Goal: Task Accomplishment & Management: Complete application form

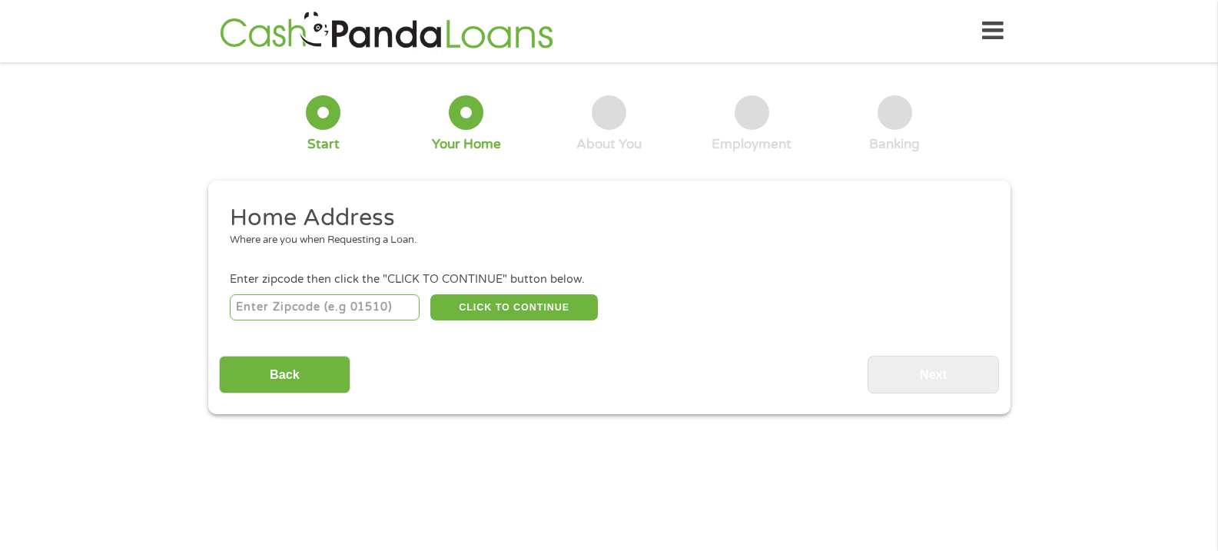
click at [369, 304] on input "number" at bounding box center [325, 307] width 190 height 26
type input "95330"
click at [530, 313] on button "CLICK TO CONTINUE" at bounding box center [514, 307] width 168 height 26
type input "95330"
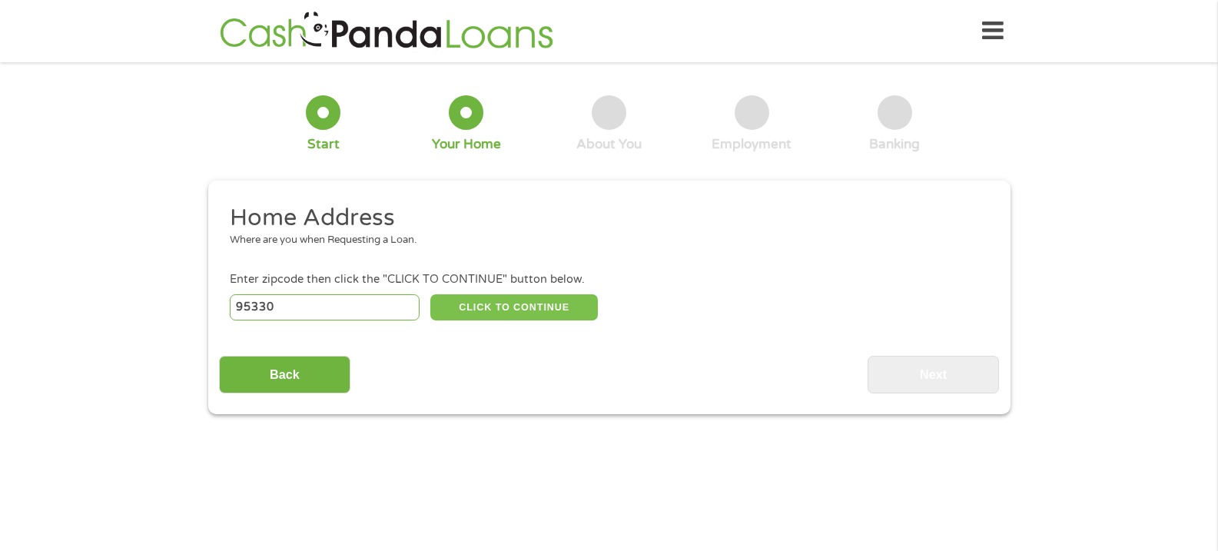
type input "[PERSON_NAME]"
select select "[US_STATE]"
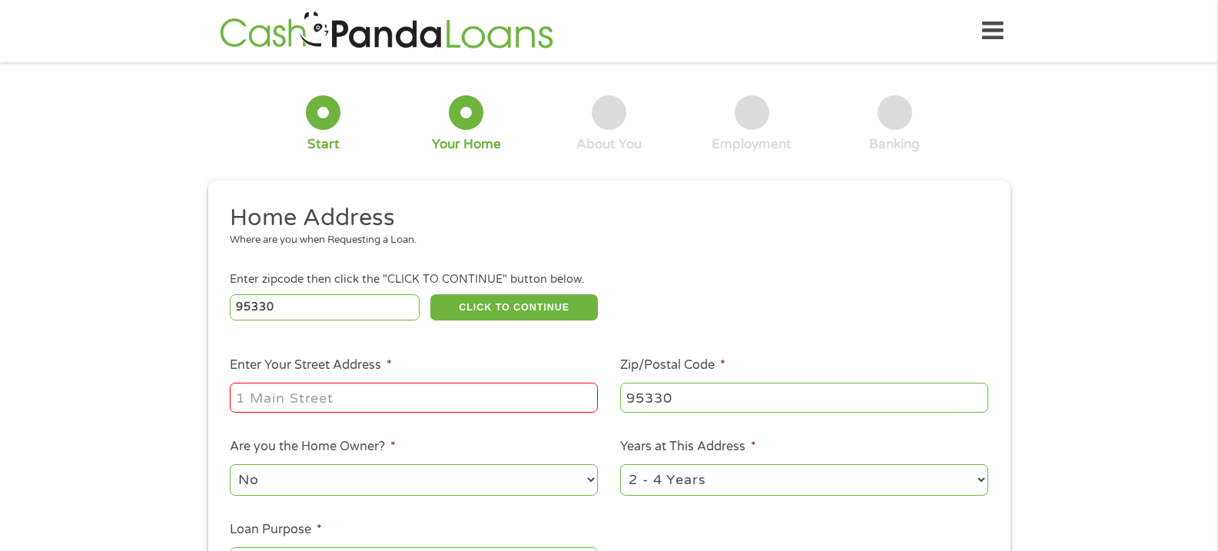
click at [352, 405] on input "Enter Your Street Address *" at bounding box center [414, 397] width 368 height 29
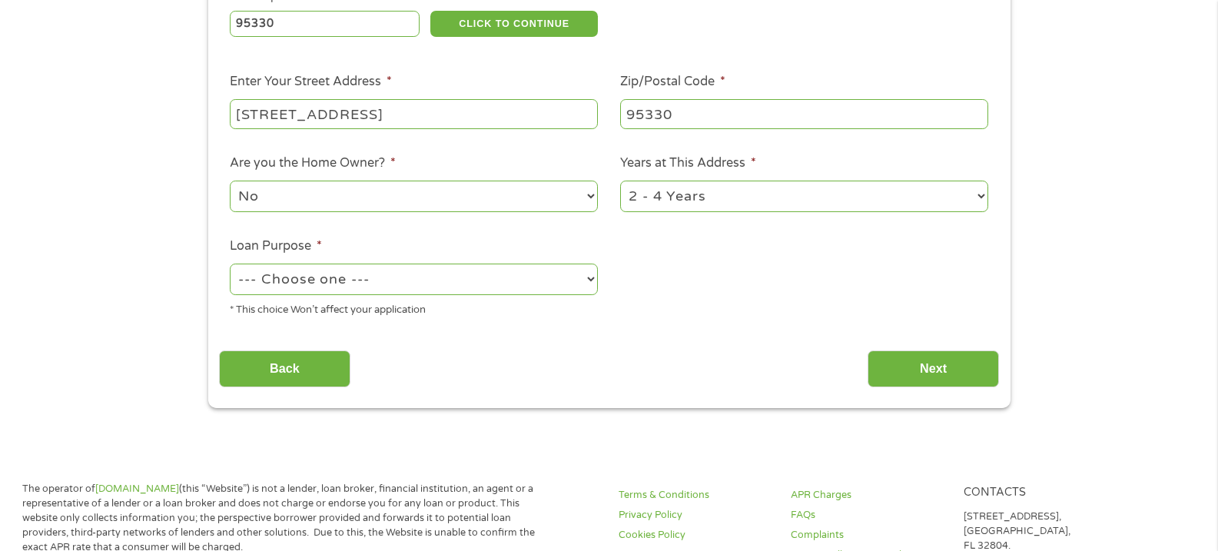
scroll to position [302, 0]
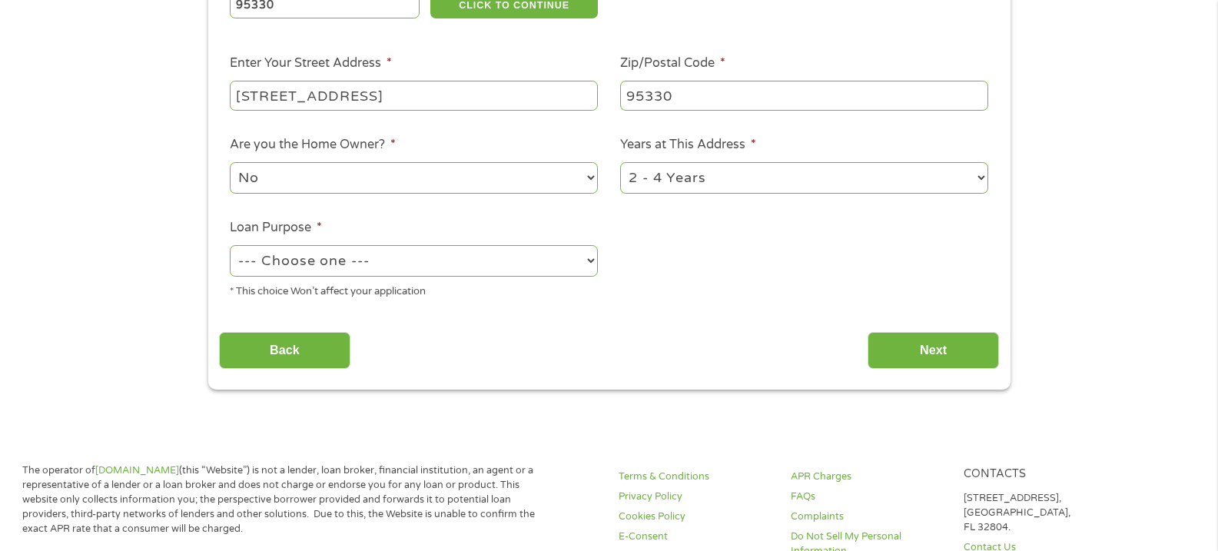
type input "[STREET_ADDRESS]"
click at [584, 254] on select "--- Choose one --- Pay Bills Debt Consolidation Home Improvement Major Purchase…" at bounding box center [414, 261] width 368 height 32
select select "other"
click at [230, 245] on select "--- Choose one --- Pay Bills Debt Consolidation Home Improvement Major Purchase…" at bounding box center [414, 261] width 368 height 32
click at [908, 352] on input "Next" at bounding box center [933, 351] width 131 height 38
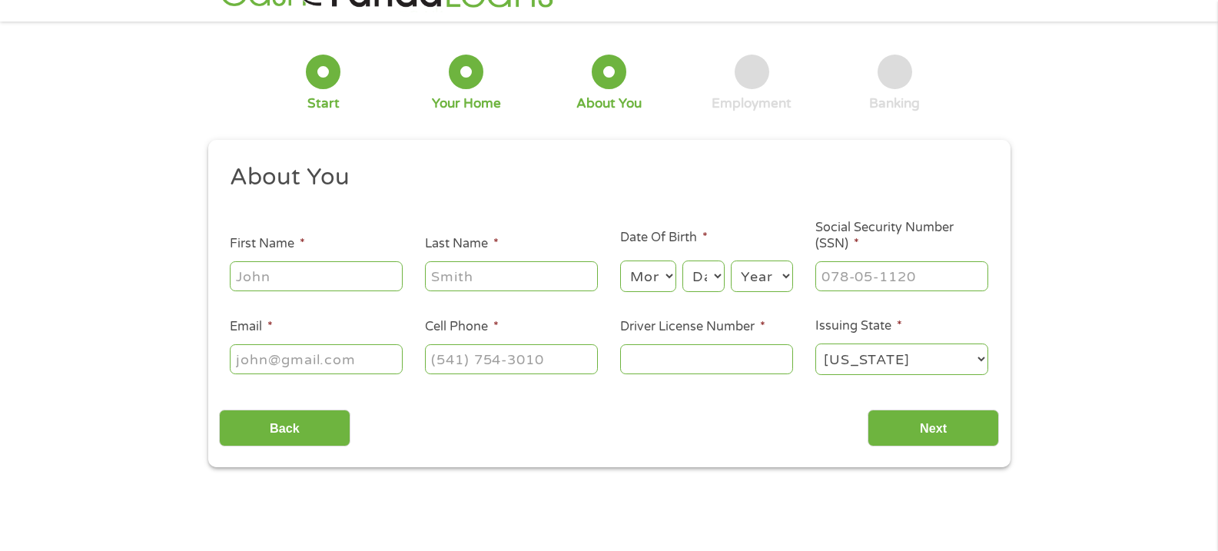
scroll to position [0, 0]
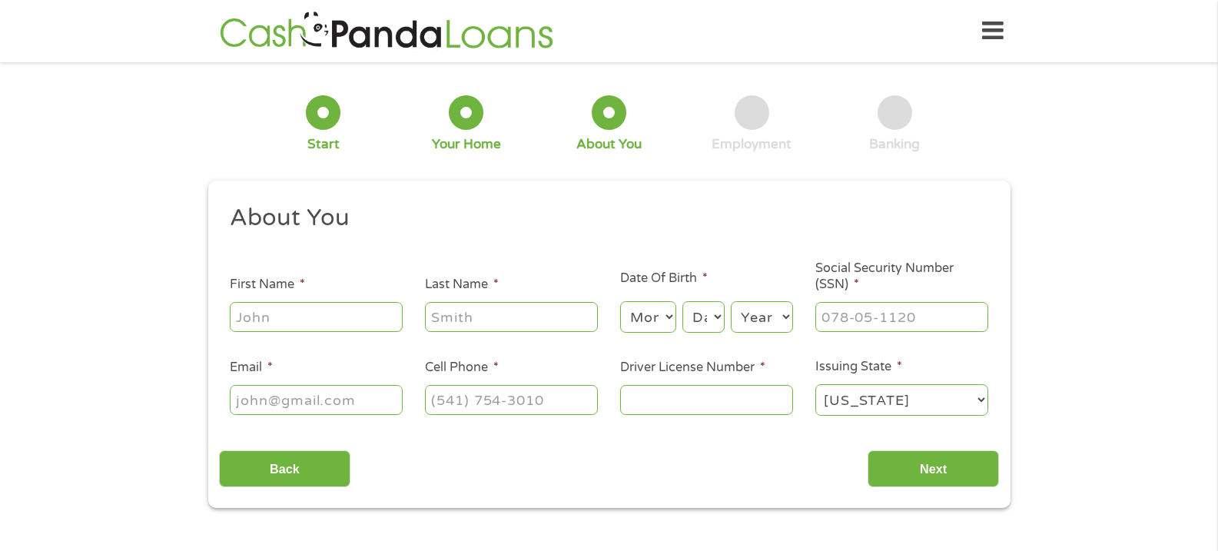
click at [367, 317] on input "First Name *" at bounding box center [316, 316] width 173 height 29
type input "[PERSON_NAME]"
click at [660, 315] on select "Month 1 2 3 4 5 6 7 8 9 10 11 12" at bounding box center [648, 317] width 56 height 32
click at [674, 315] on select "Month 1 2 3 4 5 6 7 8 9 10 11 12" at bounding box center [648, 317] width 56 height 32
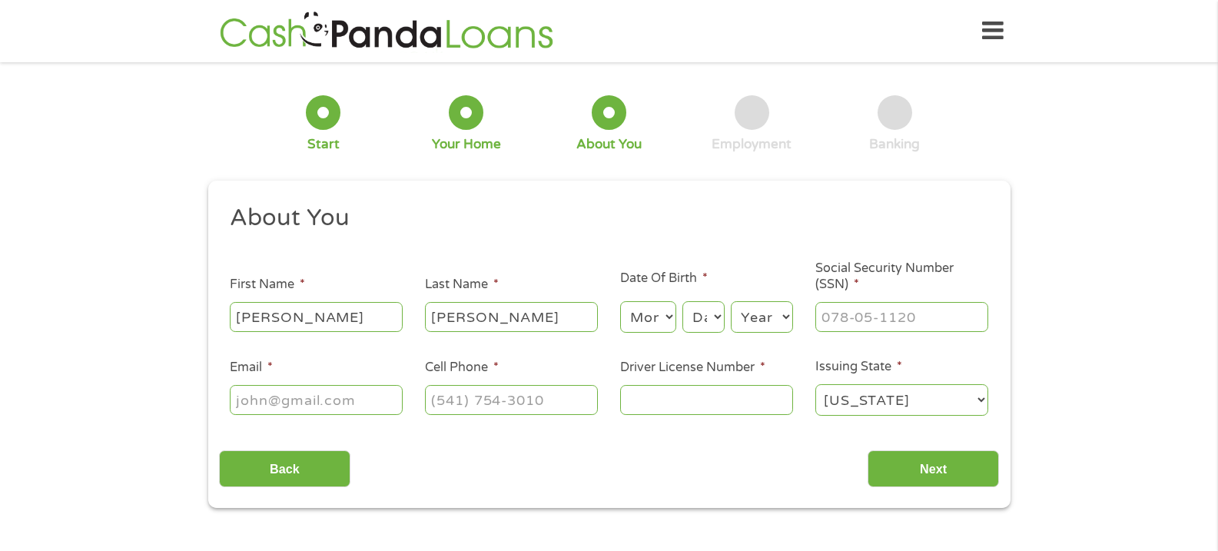
select select "5"
click at [620, 301] on select "Month 1 2 3 4 5 6 7 8 9 10 11 12" at bounding box center [648, 317] width 56 height 32
click at [716, 313] on select "Day 1 2 3 4 5 6 7 8 9 10 11 12 13 14 15 16 17 18 19 20 21 22 23 24 25 26 27 28 …" at bounding box center [703, 317] width 42 height 32
select select "25"
click at [682, 301] on select "Day 1 2 3 4 5 6 7 8 9 10 11 12 13 14 15 16 17 18 19 20 21 22 23 24 25 26 27 28 …" at bounding box center [703, 317] width 42 height 32
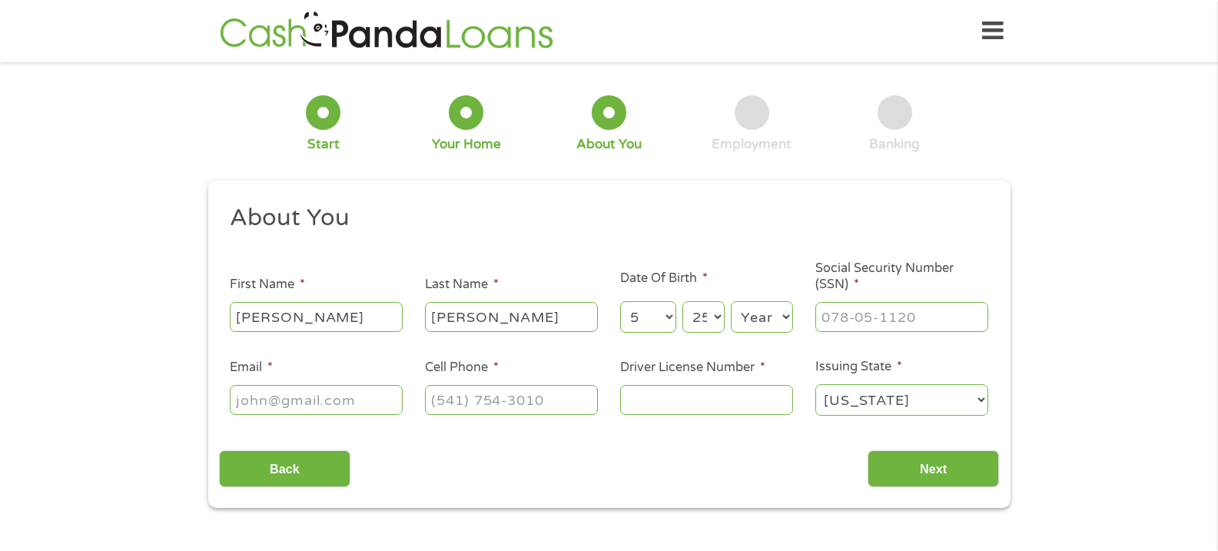
click at [781, 317] on select "Year [DATE] 2006 2005 2004 2003 2002 2001 2000 1999 1998 1997 1996 1995 1994 19…" at bounding box center [762, 317] width 62 height 32
select select "1983"
click at [731, 301] on select "Year [DATE] 2006 2005 2004 2003 2002 2001 2000 1999 1998 1997 1996 1995 1994 19…" at bounding box center [762, 317] width 62 height 32
click at [842, 311] on input "___-__-____" at bounding box center [901, 316] width 173 height 29
type input "624-22-4763"
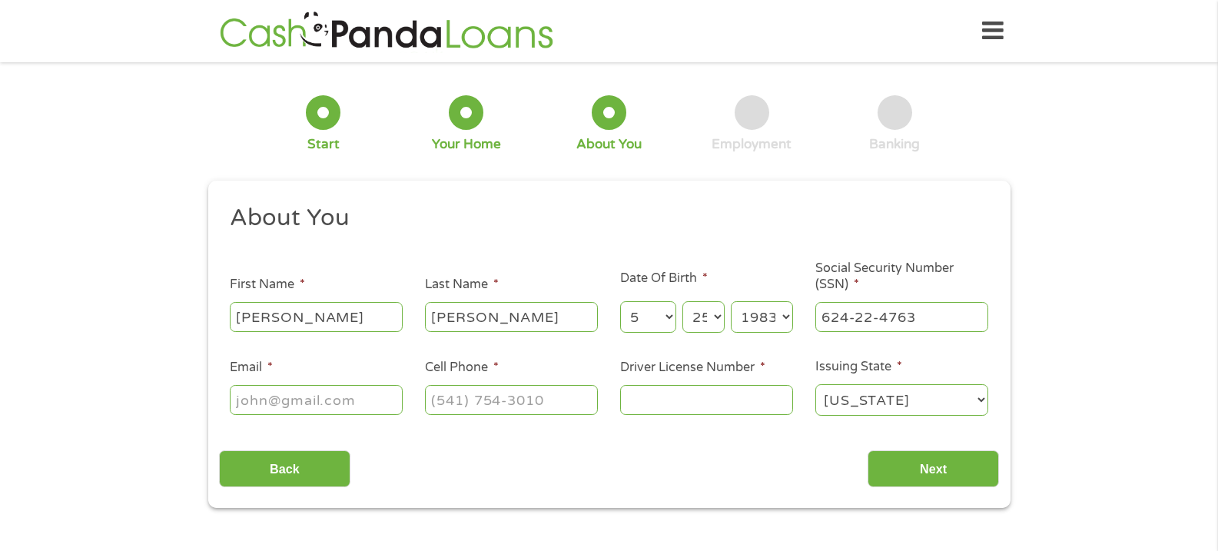
click at [332, 390] on input "Email *" at bounding box center [316, 399] width 173 height 29
type input "D"
type input "[EMAIL_ADDRESS][DOMAIN_NAME]"
click at [487, 405] on input "(___) ___-____" at bounding box center [511, 399] width 173 height 29
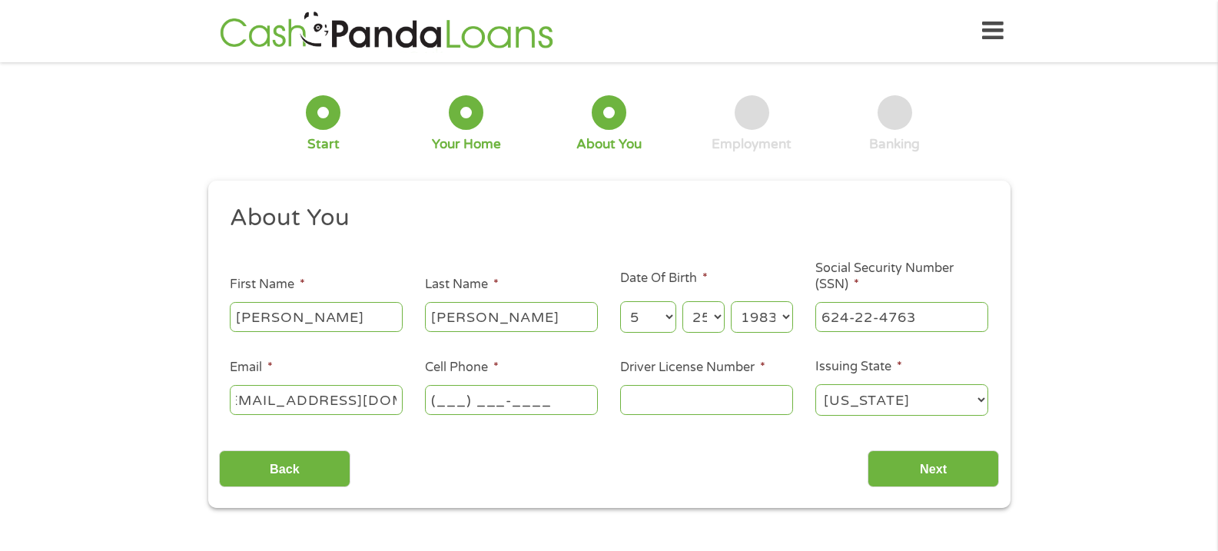
scroll to position [0, 0]
type input "[PHONE_NUMBER]"
click at [659, 392] on input "Driver License Number *" at bounding box center [706, 399] width 173 height 29
type input "d2267499"
click at [910, 473] on input "Next" at bounding box center [933, 469] width 131 height 38
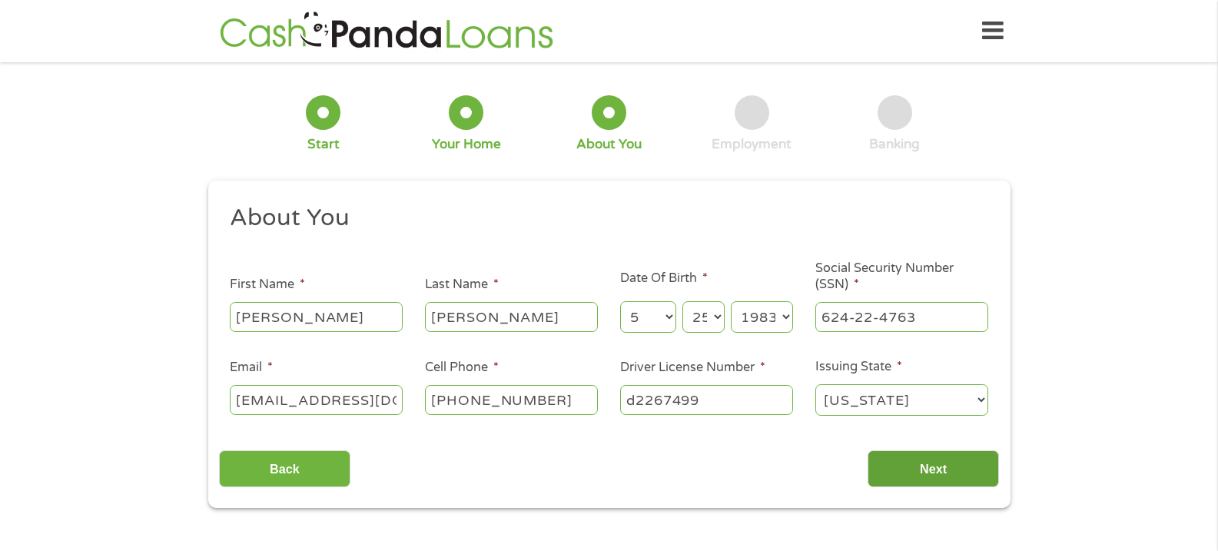
click at [918, 458] on input "Next" at bounding box center [933, 469] width 131 height 38
click at [954, 463] on input "Next" at bounding box center [933, 469] width 131 height 38
click at [933, 457] on input "Next" at bounding box center [933, 469] width 131 height 38
click at [916, 463] on input "Next" at bounding box center [933, 469] width 131 height 38
click at [942, 469] on input "Next" at bounding box center [933, 469] width 131 height 38
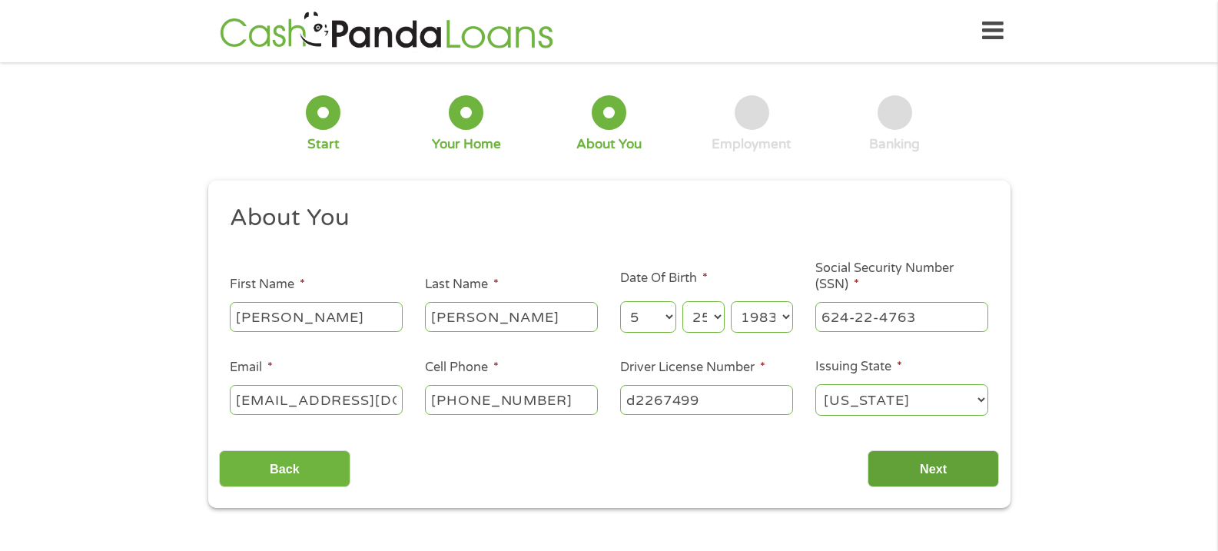
click at [942, 469] on input "Next" at bounding box center [933, 469] width 131 height 38
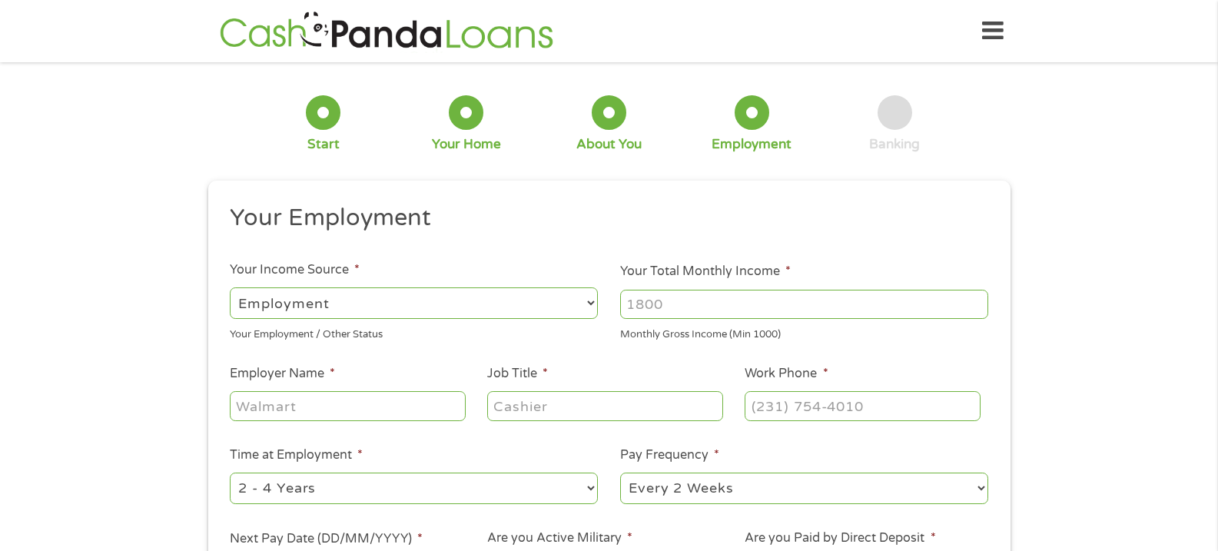
scroll to position [6, 6]
click at [593, 303] on select "--- Choose one --- Employment [DEMOGRAPHIC_DATA] Benefits" at bounding box center [414, 303] width 368 height 32
click at [230, 287] on select "--- Choose one --- Employment [DEMOGRAPHIC_DATA] Benefits" at bounding box center [414, 303] width 368 height 32
click at [724, 313] on input "Your Total Monthly Income *" at bounding box center [804, 304] width 368 height 29
click at [729, 313] on input "Your Total Monthly Income *" at bounding box center [804, 304] width 368 height 29
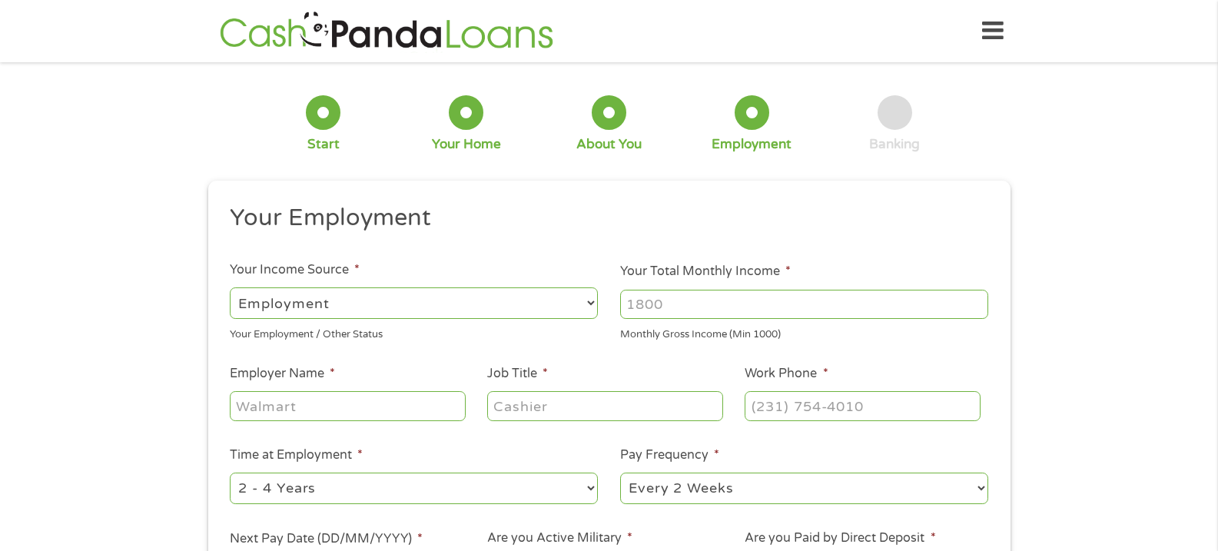
click at [729, 313] on input "Your Total Monthly Income *" at bounding box center [804, 304] width 368 height 29
type input "9084"
click at [294, 406] on input "Employer Name *" at bounding box center [347, 405] width 235 height 29
type input "[US_STATE] health/[DEMOGRAPHIC_DATA] health"
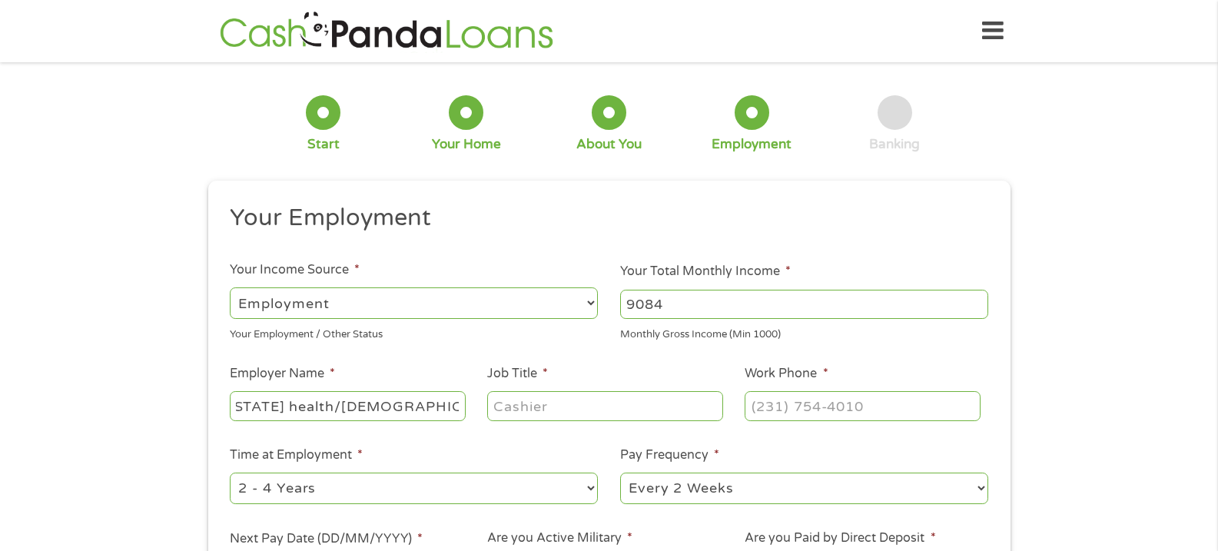
scroll to position [0, 0]
click at [557, 410] on input "Job Title *" at bounding box center [604, 405] width 235 height 29
type input "ER Tech"
click at [789, 406] on input "(___) ___-____" at bounding box center [862, 405] width 235 height 29
type input "[PHONE_NUMBER]"
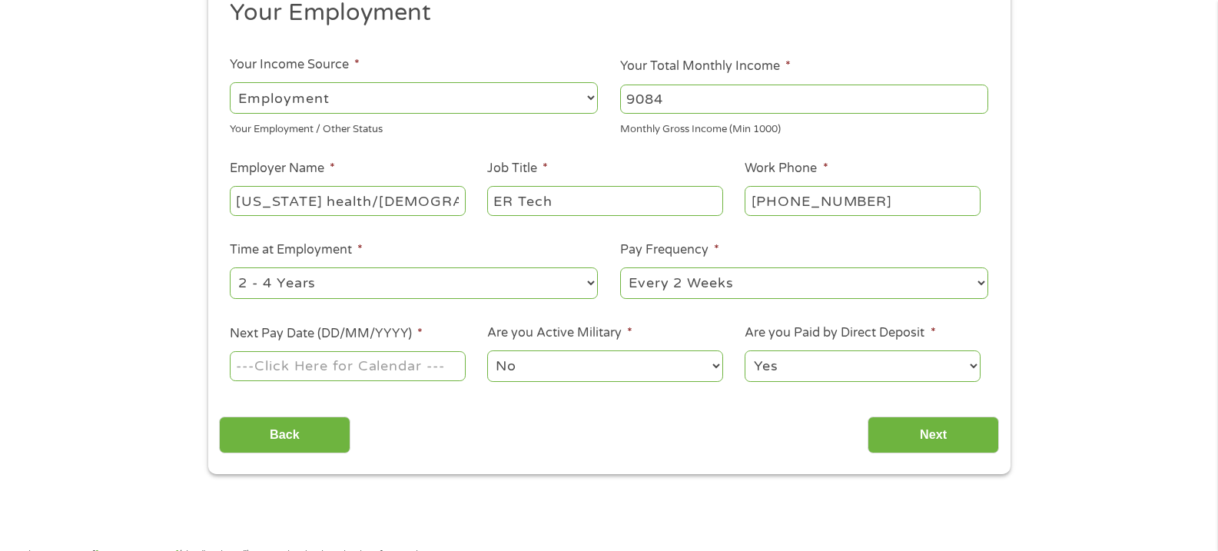
scroll to position [202, 0]
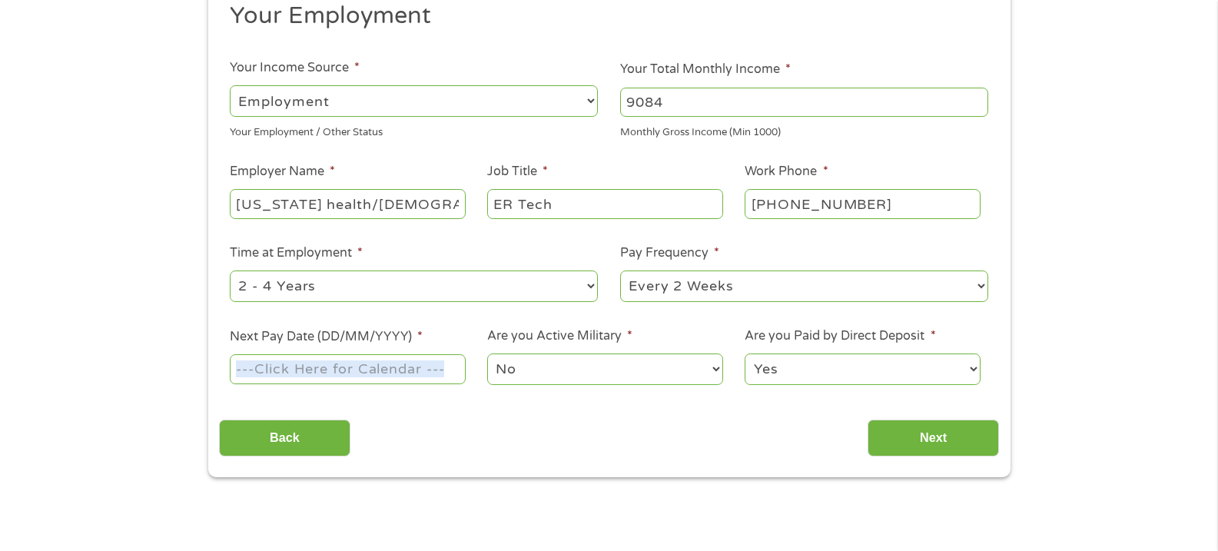
click at [439, 381] on ul "Your Employment Your Income Source * --- Choose one --- Employment [DEMOGRAPHIC…" at bounding box center [609, 200] width 780 height 398
click at [440, 372] on input "Next Pay Date (DD/MM/YYYY) *" at bounding box center [347, 368] width 235 height 29
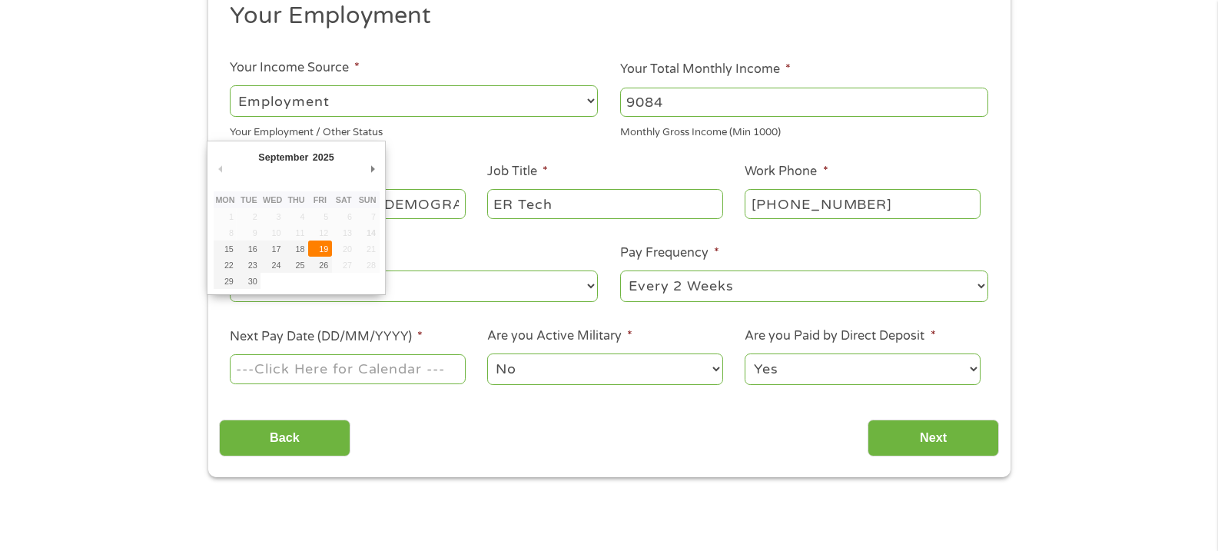
type input "[DATE]"
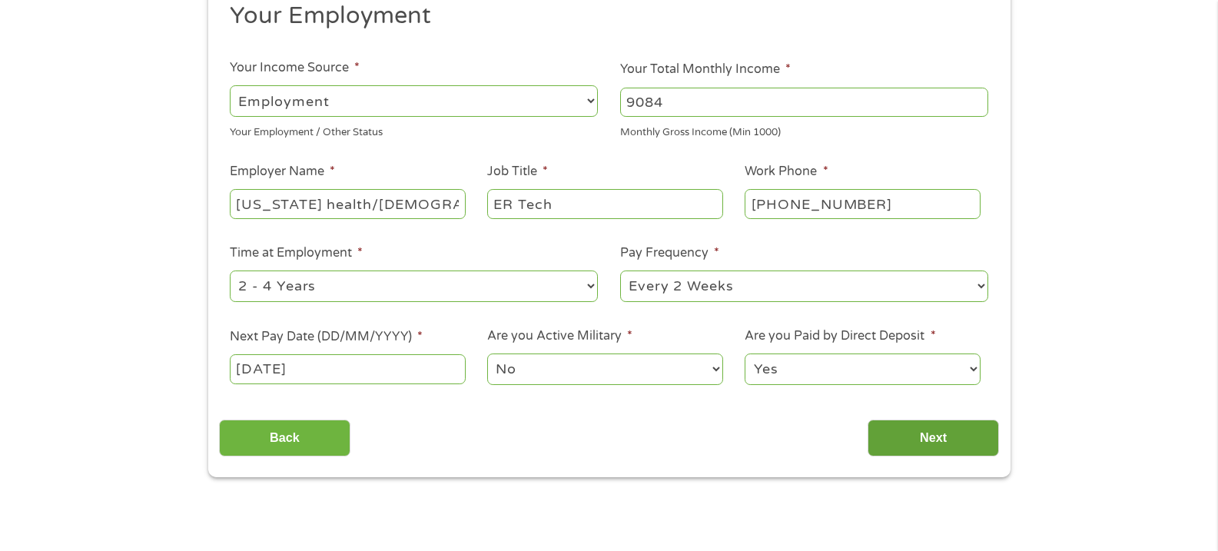
click at [908, 433] on input "Next" at bounding box center [933, 439] width 131 height 38
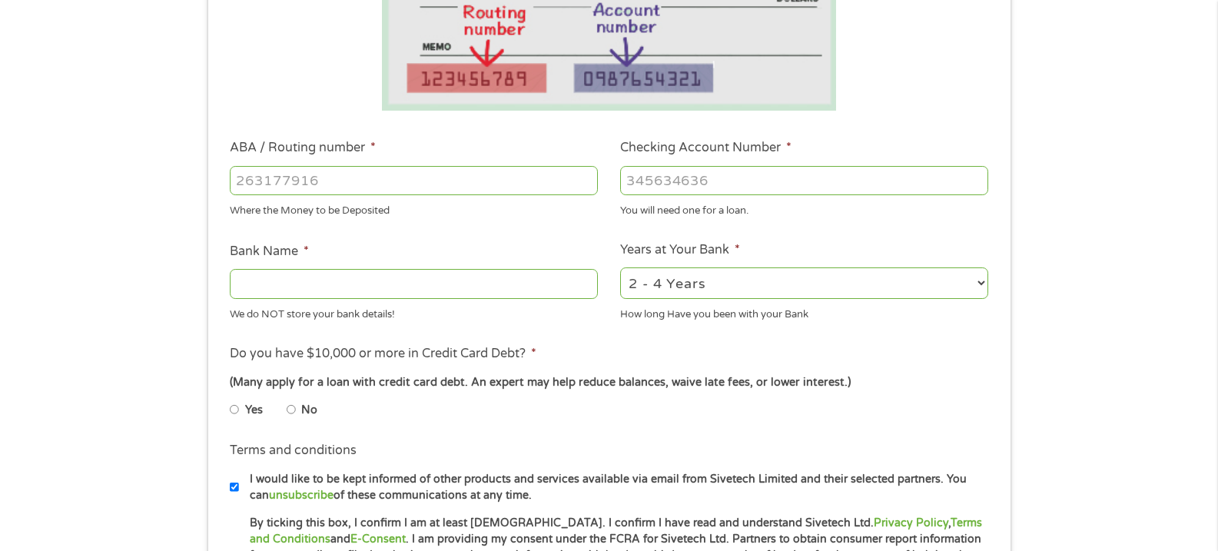
scroll to position [349, 0]
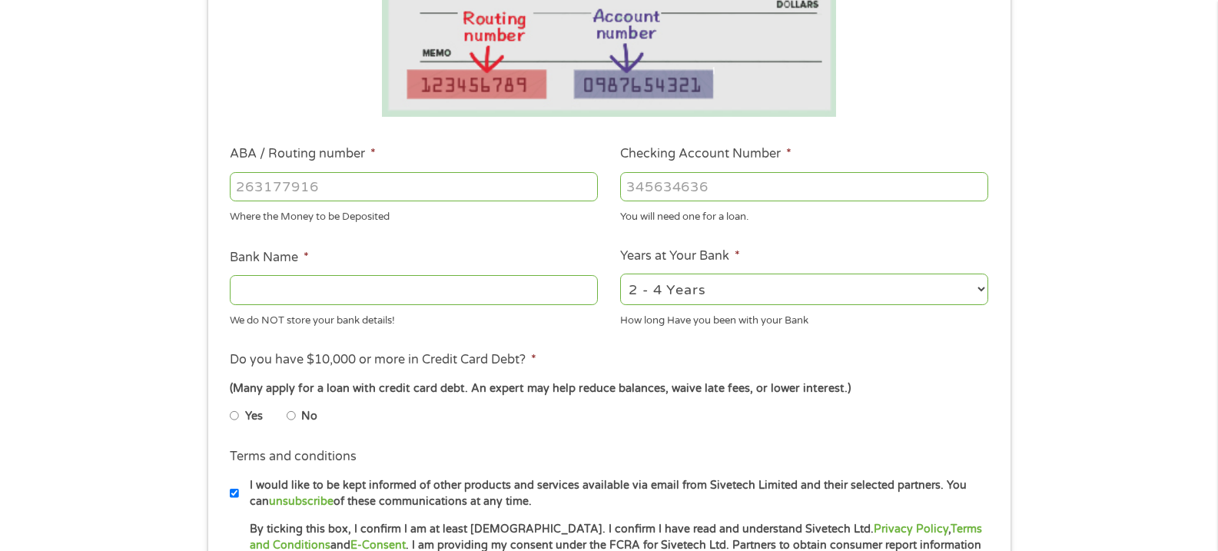
click at [356, 191] on input "ABA / Routing number *" at bounding box center [414, 186] width 368 height 29
type input "071922476"
type input "M B FINANCIAL BANK"
type input "071922476"
click at [676, 178] on input "Checking Account Number *" at bounding box center [804, 186] width 368 height 29
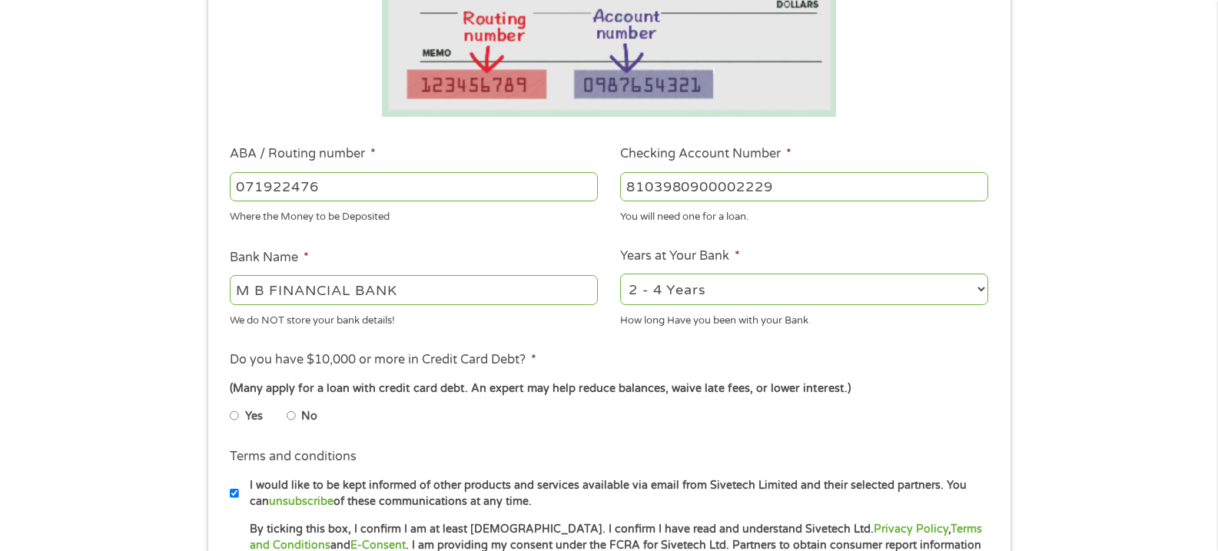
type input "8103980900002229"
click at [899, 374] on li "Do you have $10,000 or more in Credit Card Debt? * (Many apply for a loan with …" at bounding box center [609, 393] width 780 height 86
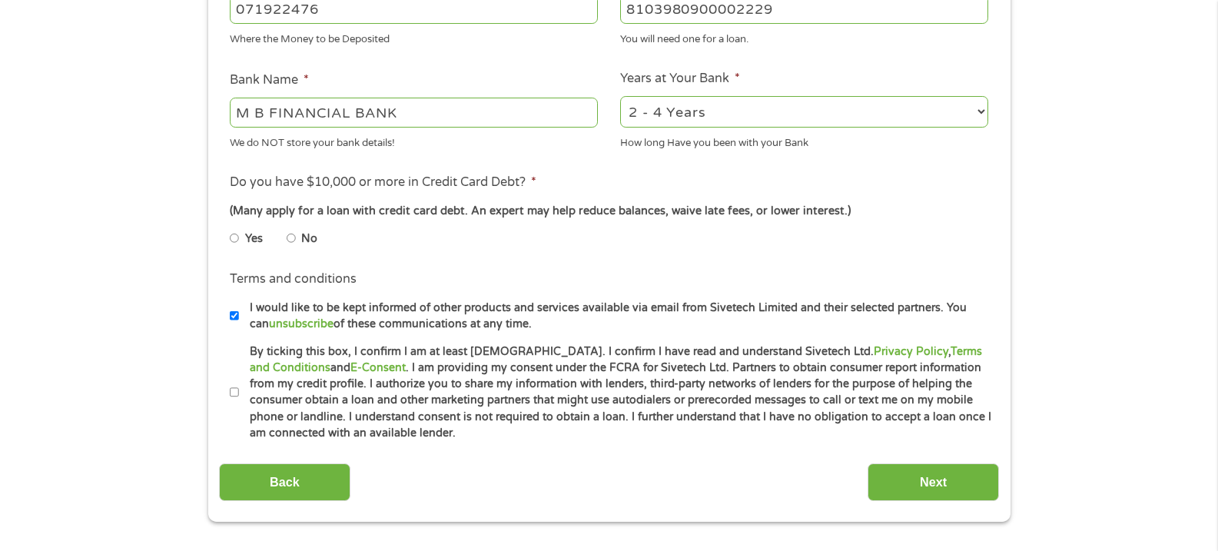
scroll to position [559, 0]
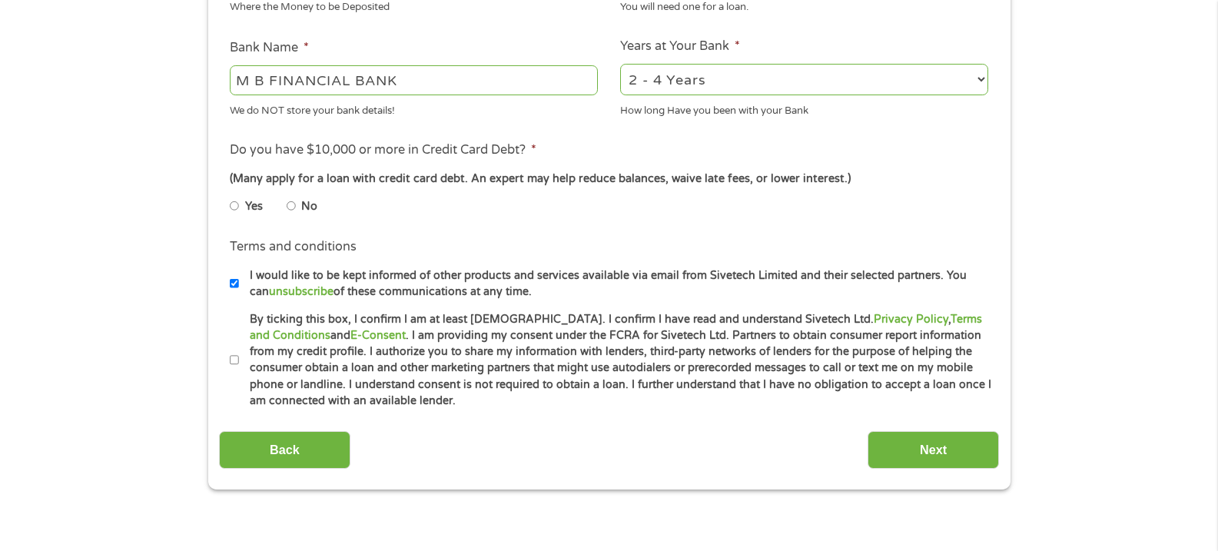
click at [294, 211] on input "No" at bounding box center [291, 206] width 9 height 25
radio input "true"
click at [240, 354] on label "By ticking this box, I confirm I am at least [DEMOGRAPHIC_DATA]. I confirm I ha…" at bounding box center [616, 360] width 754 height 98
click at [239, 354] on input "By ticking this box, I confirm I am at least [DEMOGRAPHIC_DATA]. I confirm I ha…" at bounding box center [234, 360] width 9 height 25
checkbox input "true"
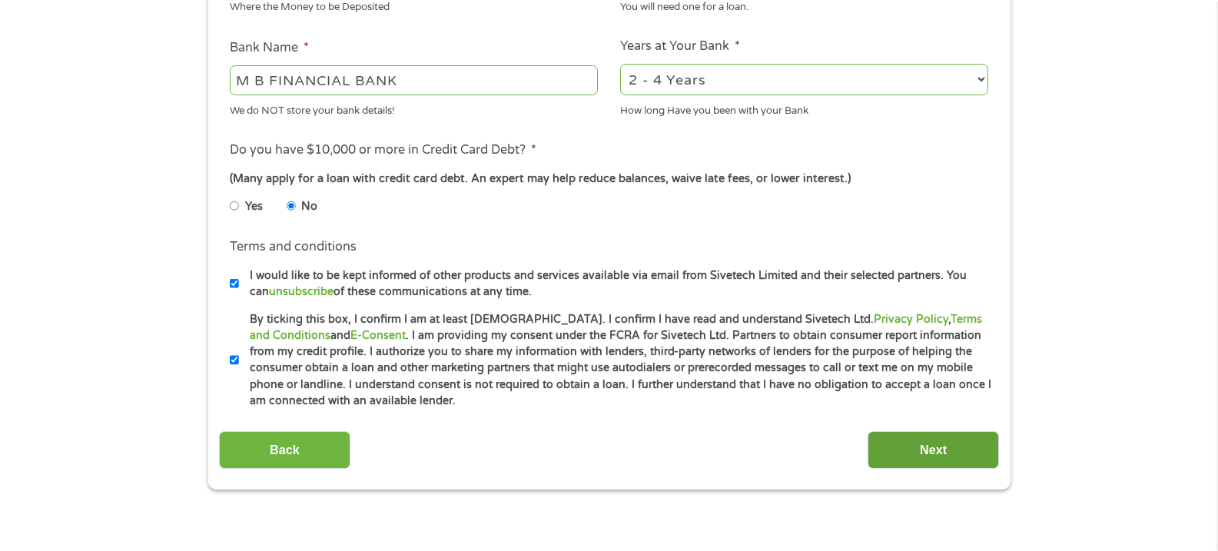
click at [958, 456] on input "Next" at bounding box center [933, 450] width 131 height 38
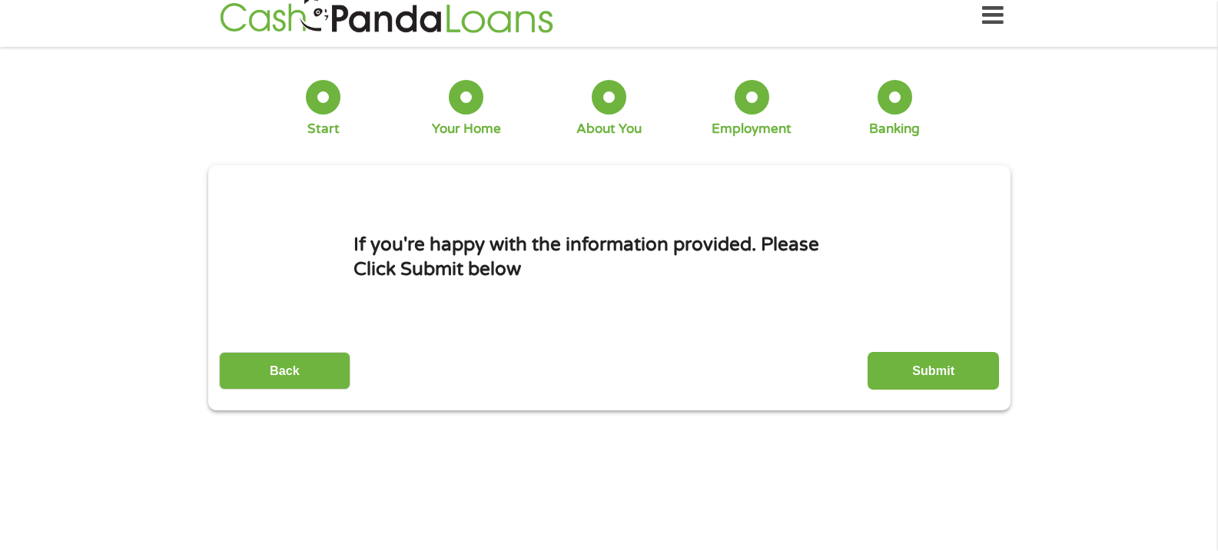
scroll to position [0, 0]
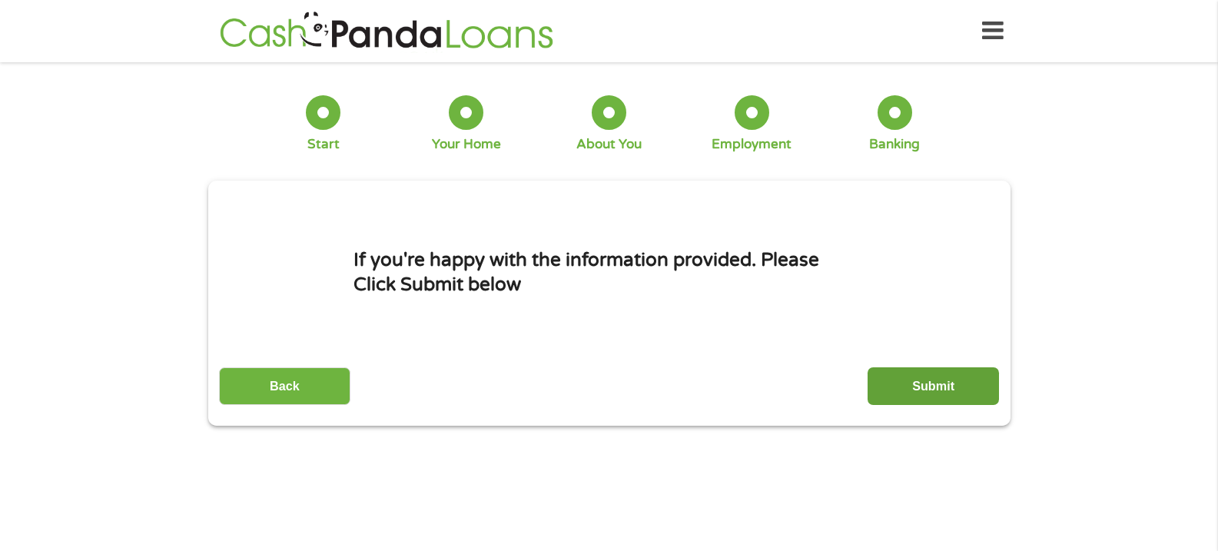
click at [932, 391] on input "Submit" at bounding box center [933, 386] width 131 height 38
